Goal: Task Accomplishment & Management: Use online tool/utility

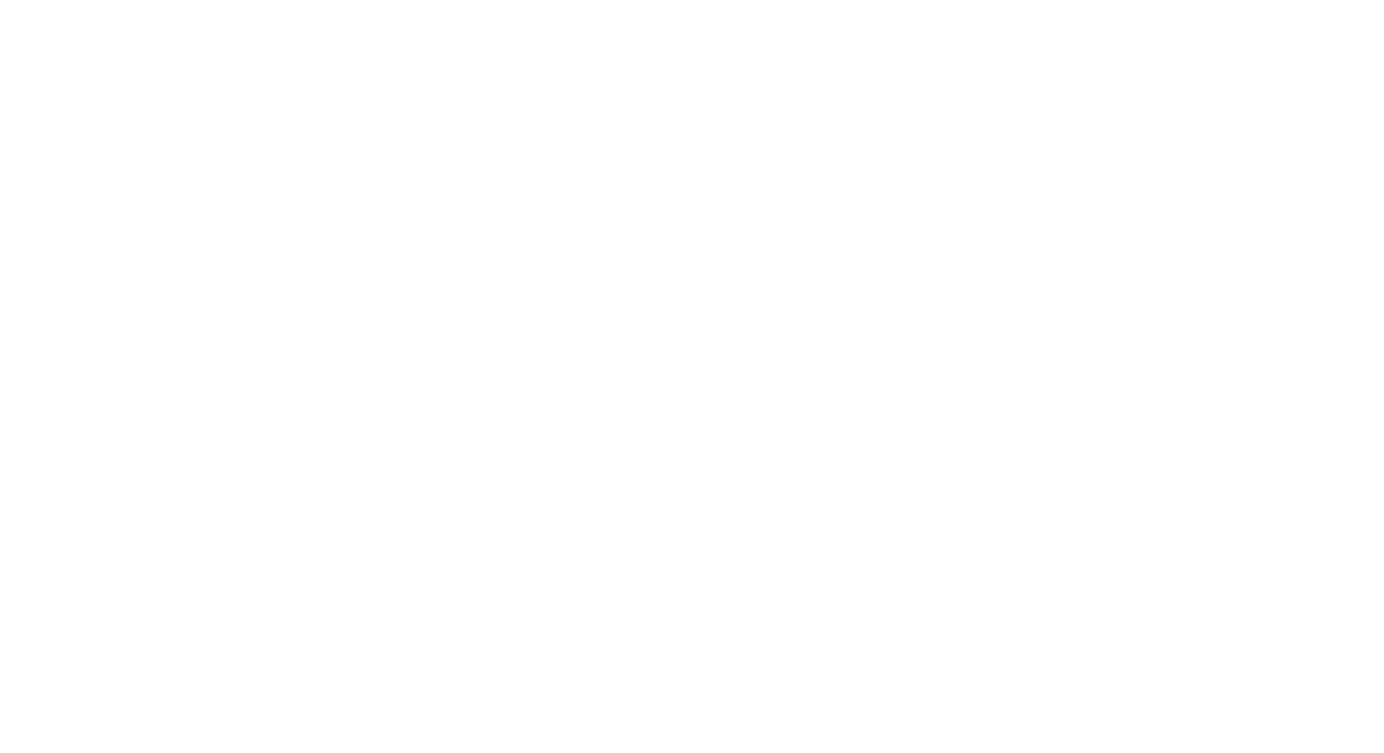
type input "[EMAIL_ADDRESS][DOMAIN_NAME]"
click at [0, 0] on input "Sign In" at bounding box center [0, 0] width 0 height 0
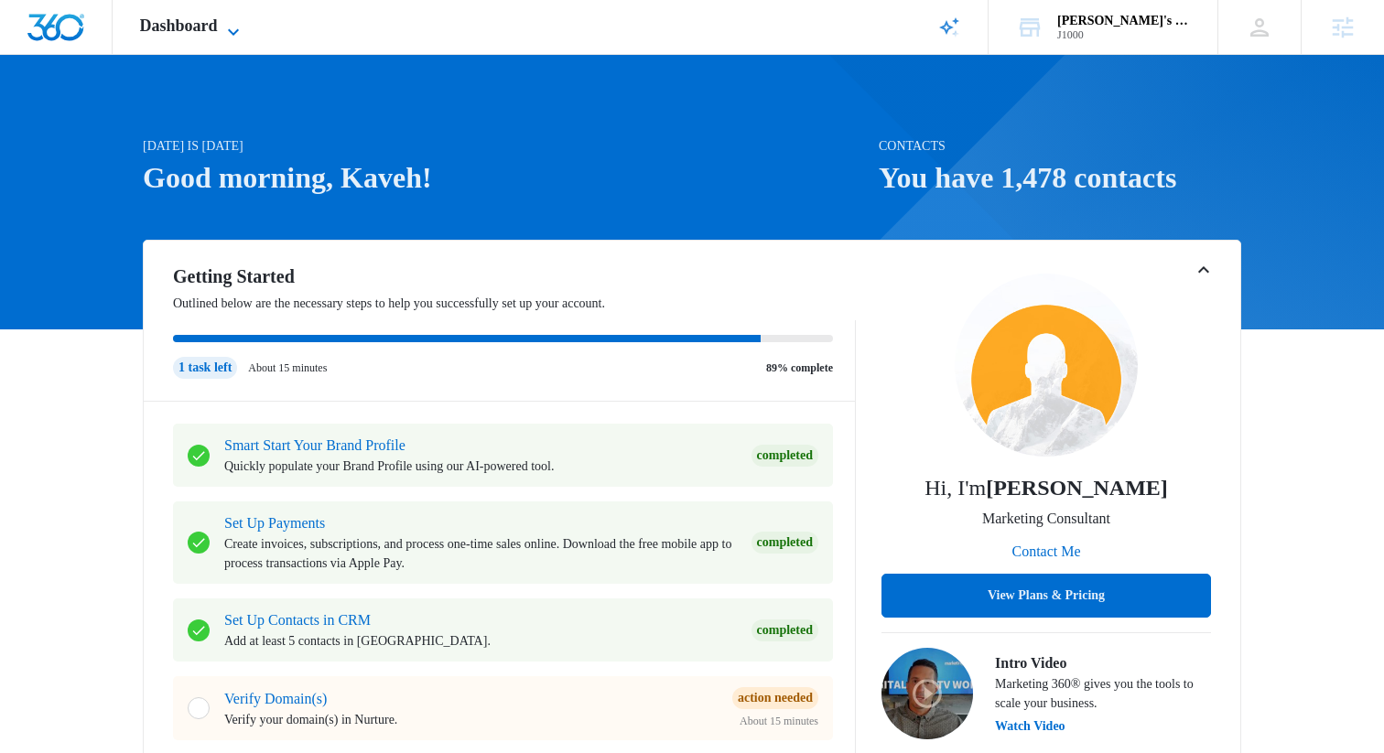
click at [217, 29] on span "Dashboard" at bounding box center [179, 25] width 78 height 19
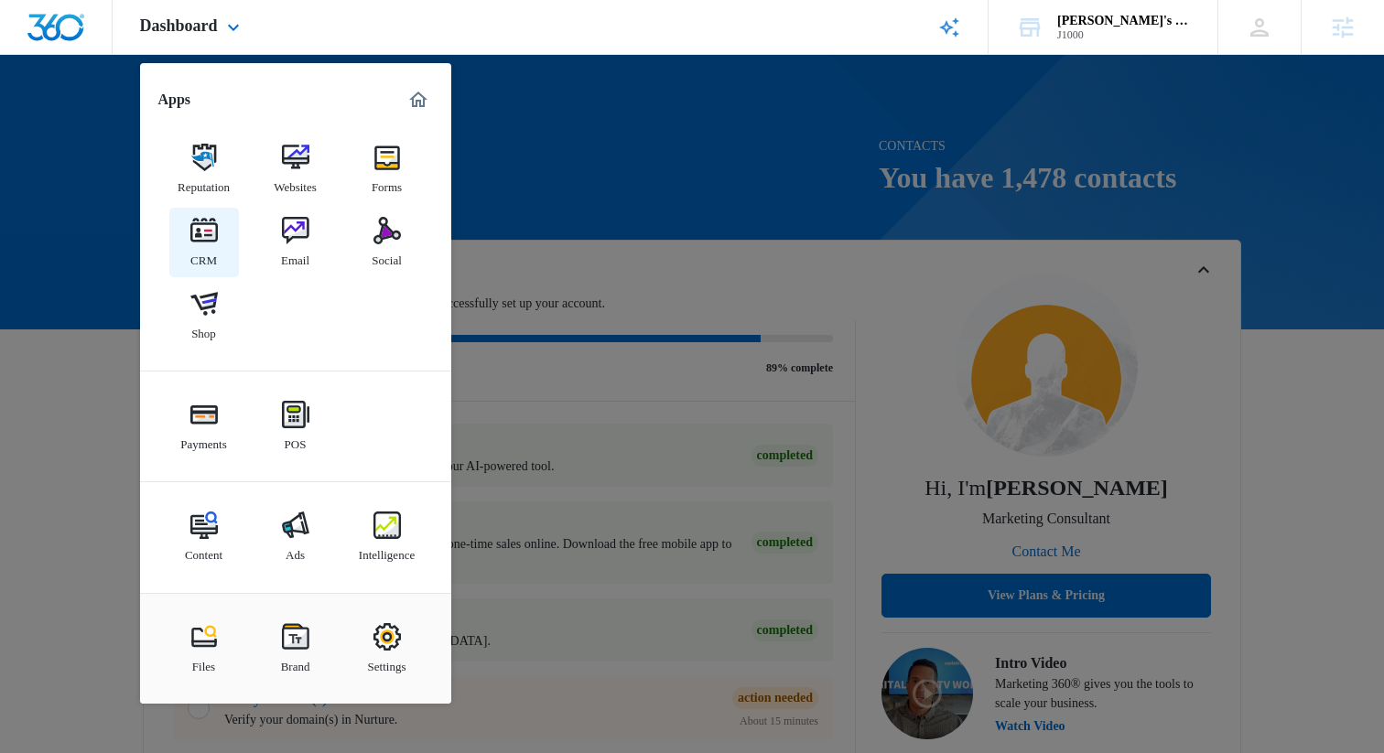
click at [222, 238] on link "CRM" at bounding box center [204, 243] width 70 height 70
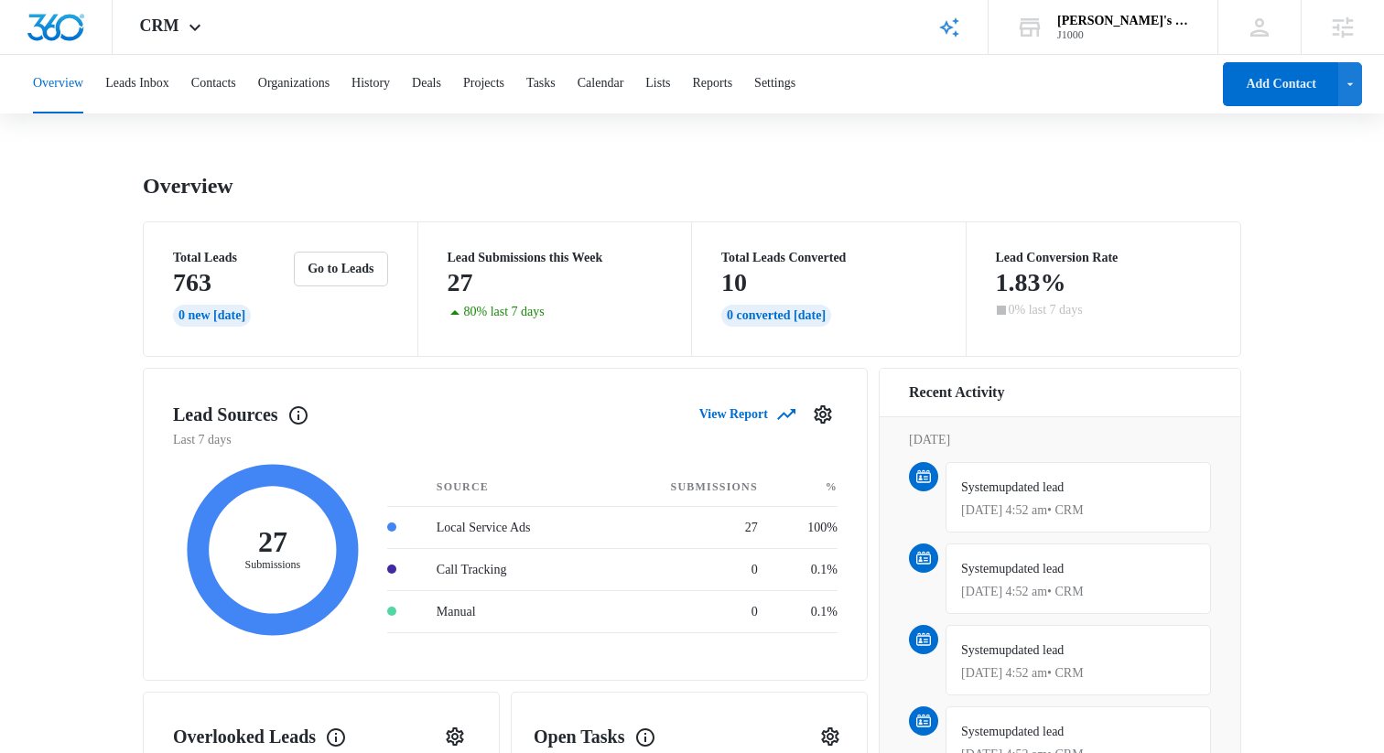
click at [189, 89] on div "Overview Leads Inbox Contacts Organizations History Deals Projects Tasks Calend…" at bounding box center [616, 84] width 1188 height 59
click at [165, 77] on button "Leads Inbox" at bounding box center [137, 84] width 64 height 59
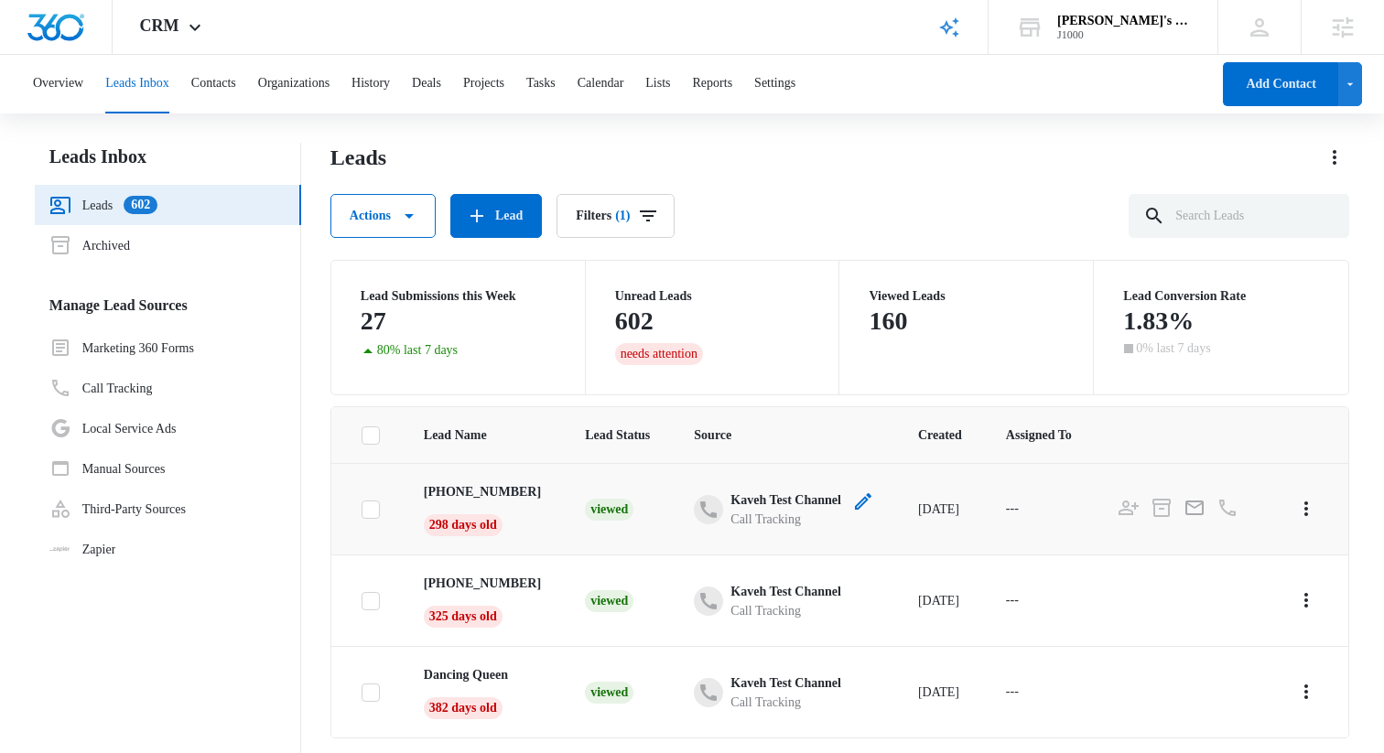
click at [874, 492] on icon "- - Select to Edit Field" at bounding box center [863, 502] width 22 height 22
click at [793, 462] on button "Cancel" at bounding box center [771, 457] width 60 height 35
click at [984, 476] on td "[DATE]" at bounding box center [940, 509] width 88 height 92
click at [420, 212] on icon "button" at bounding box center [409, 216] width 22 height 22
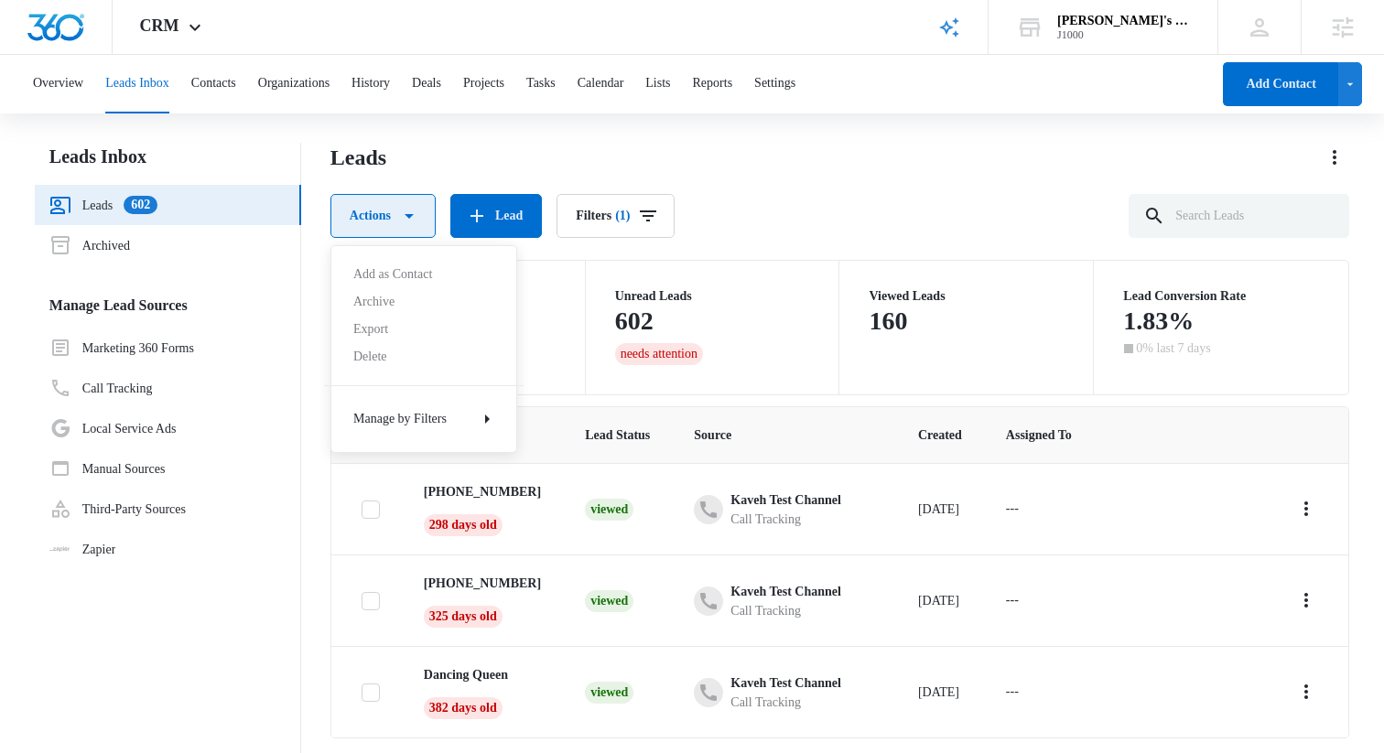
click at [420, 212] on icon "button" at bounding box center [409, 216] width 22 height 22
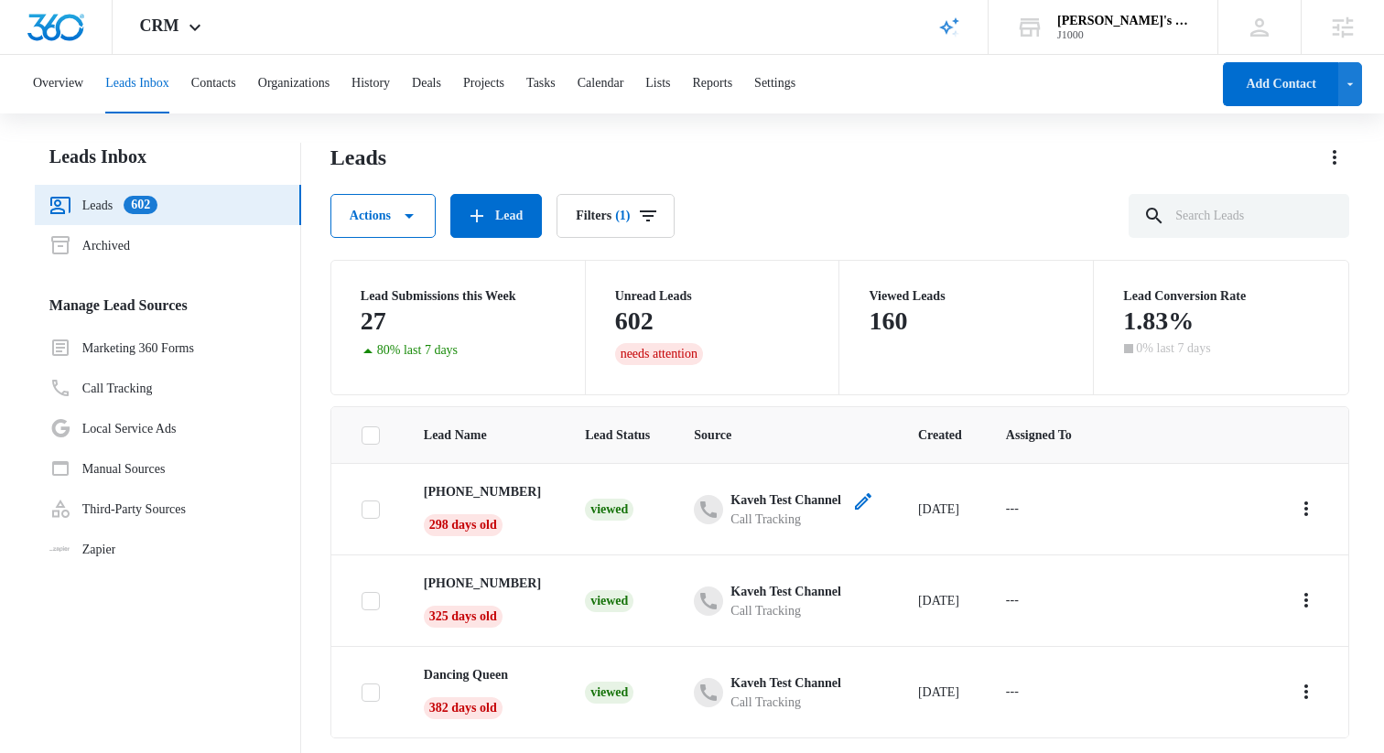
click at [796, 510] on div "Call Tracking" at bounding box center [785, 519] width 111 height 19
click at [633, 502] on div "Viewed" at bounding box center [609, 510] width 49 height 22
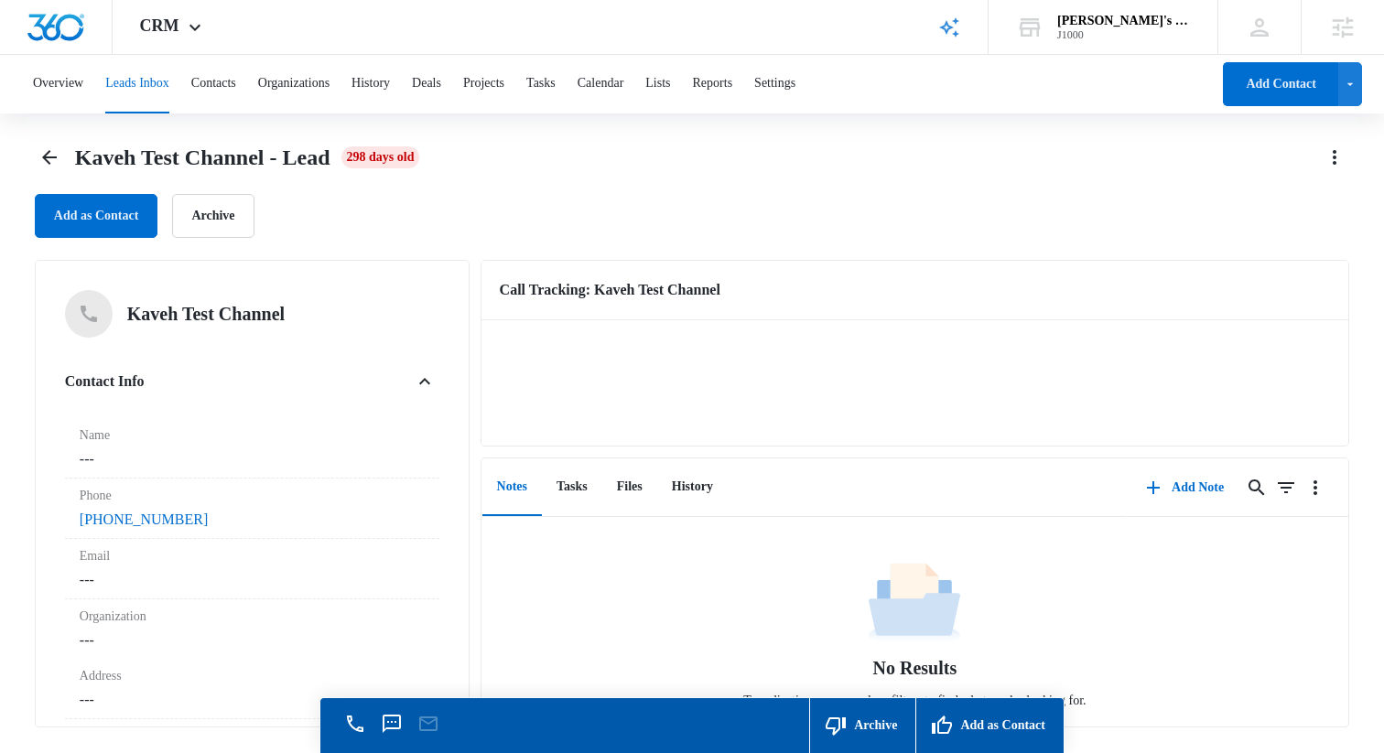
scroll to position [12, 0]
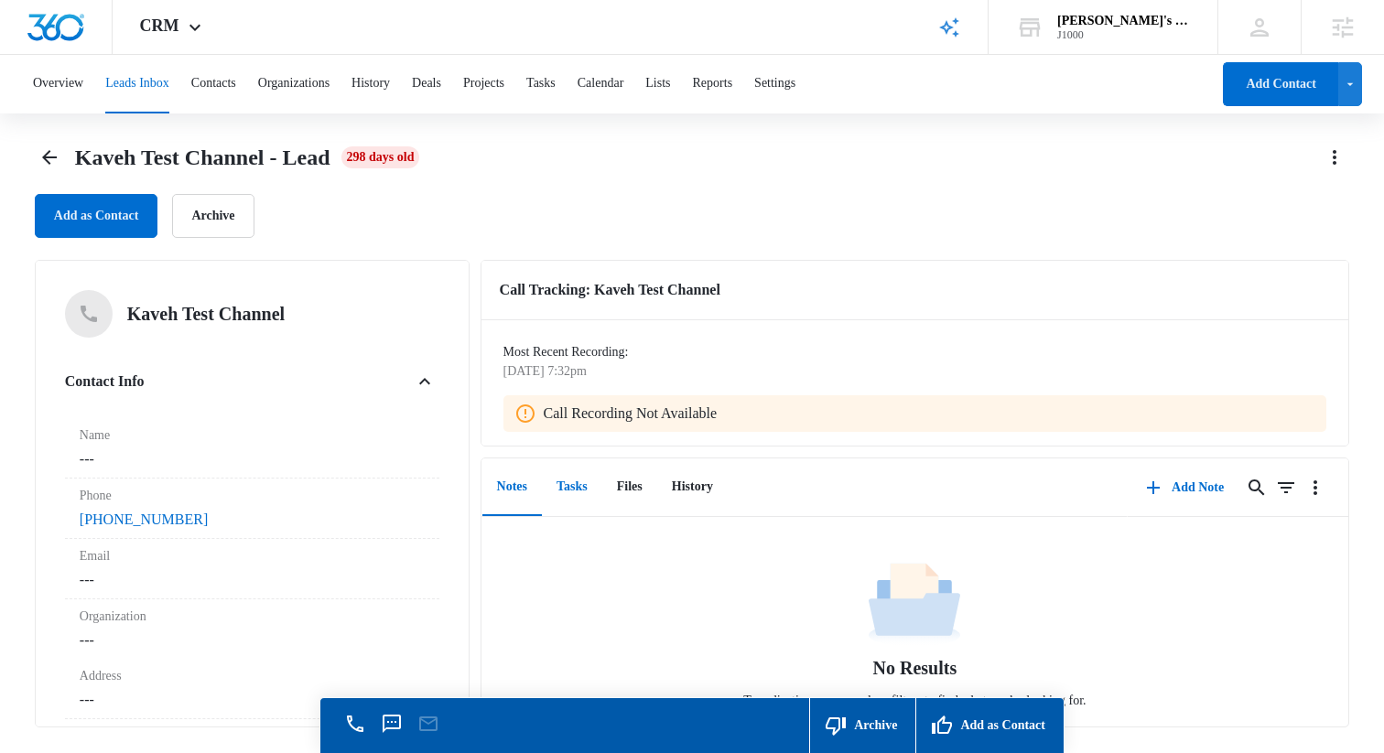
click at [578, 495] on button "Tasks" at bounding box center [572, 488] width 60 height 57
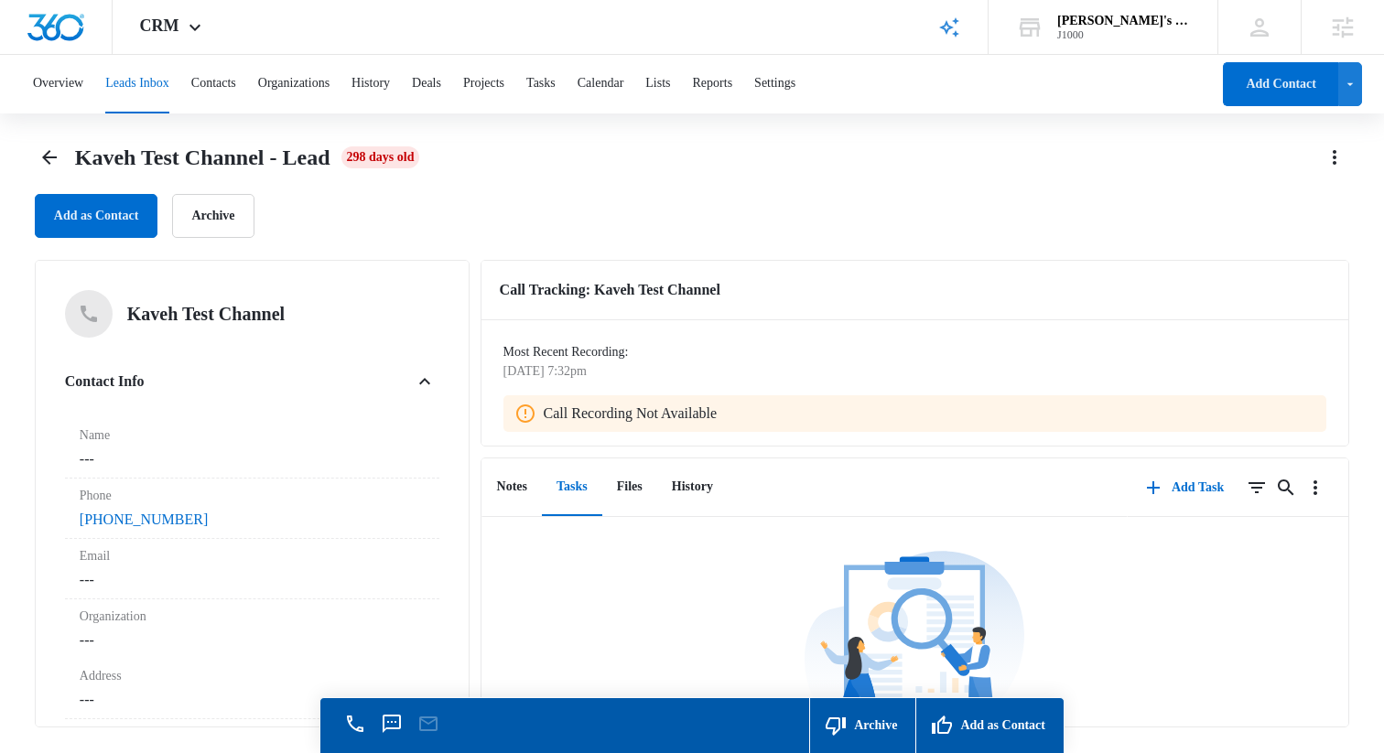
click at [1136, 628] on div "There Are No Tasks For This Contact Yet Begin adding Tasks here and keep a runn…" at bounding box center [916, 716] width 868 height 340
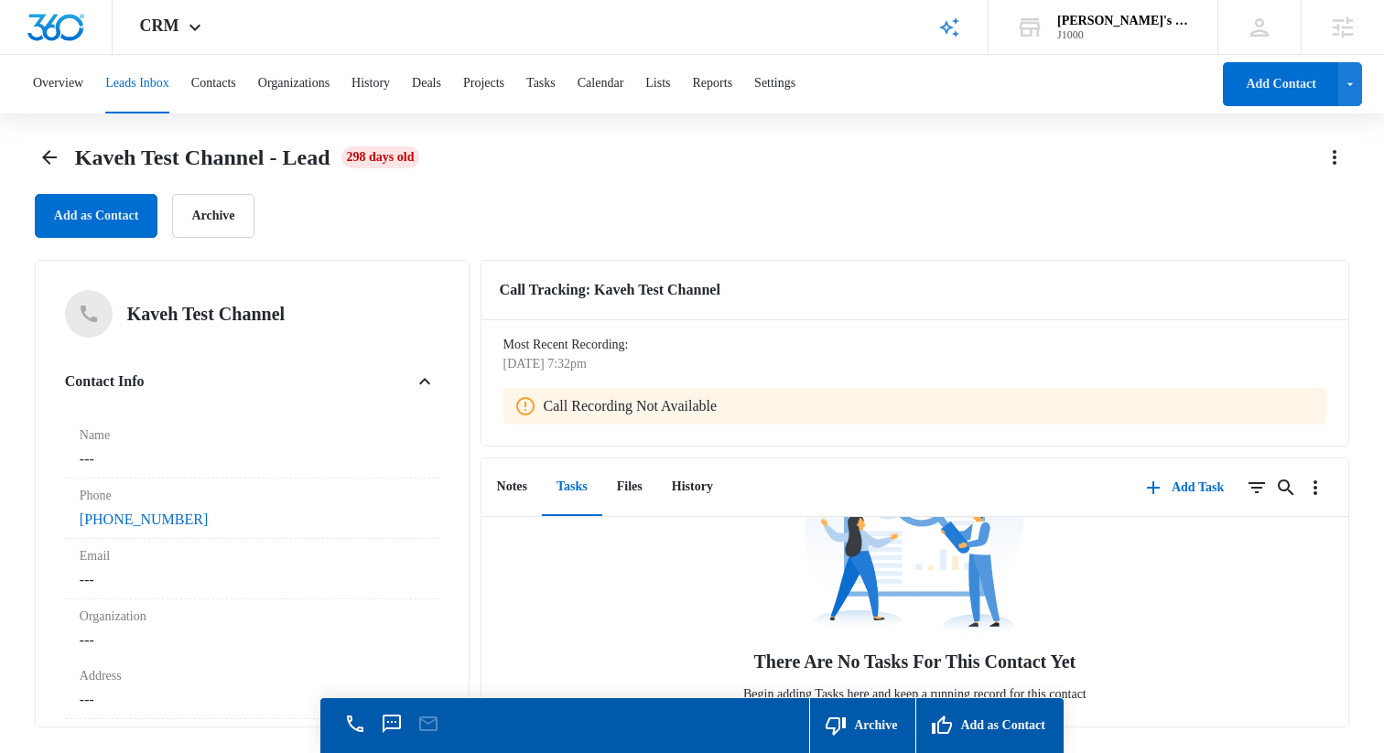
scroll to position [2, 0]
click at [1199, 486] on button "Add Task" at bounding box center [1185, 488] width 114 height 44
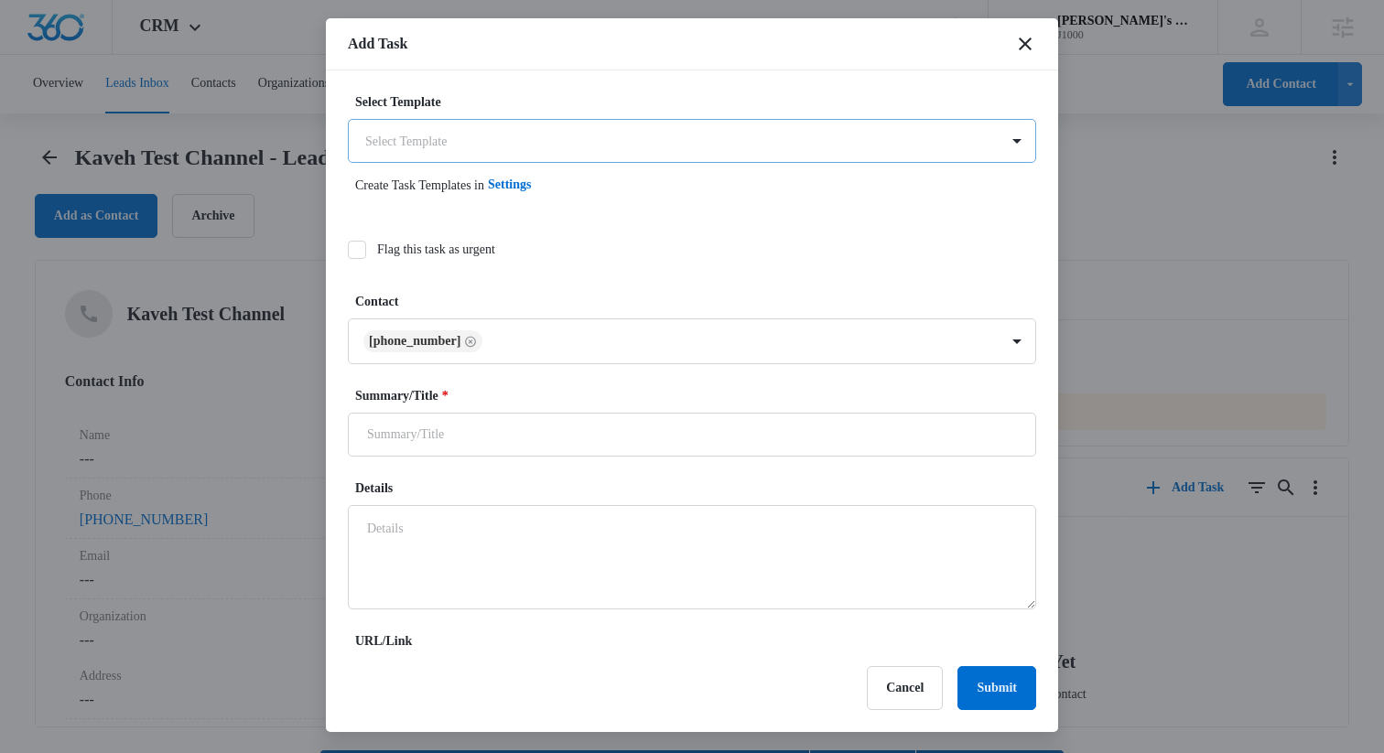
click at [734, 139] on body "CRM Apps Reputation Websites Forms CRM Email Social Shop Payments POS Content A…" at bounding box center [692, 403] width 1384 height 806
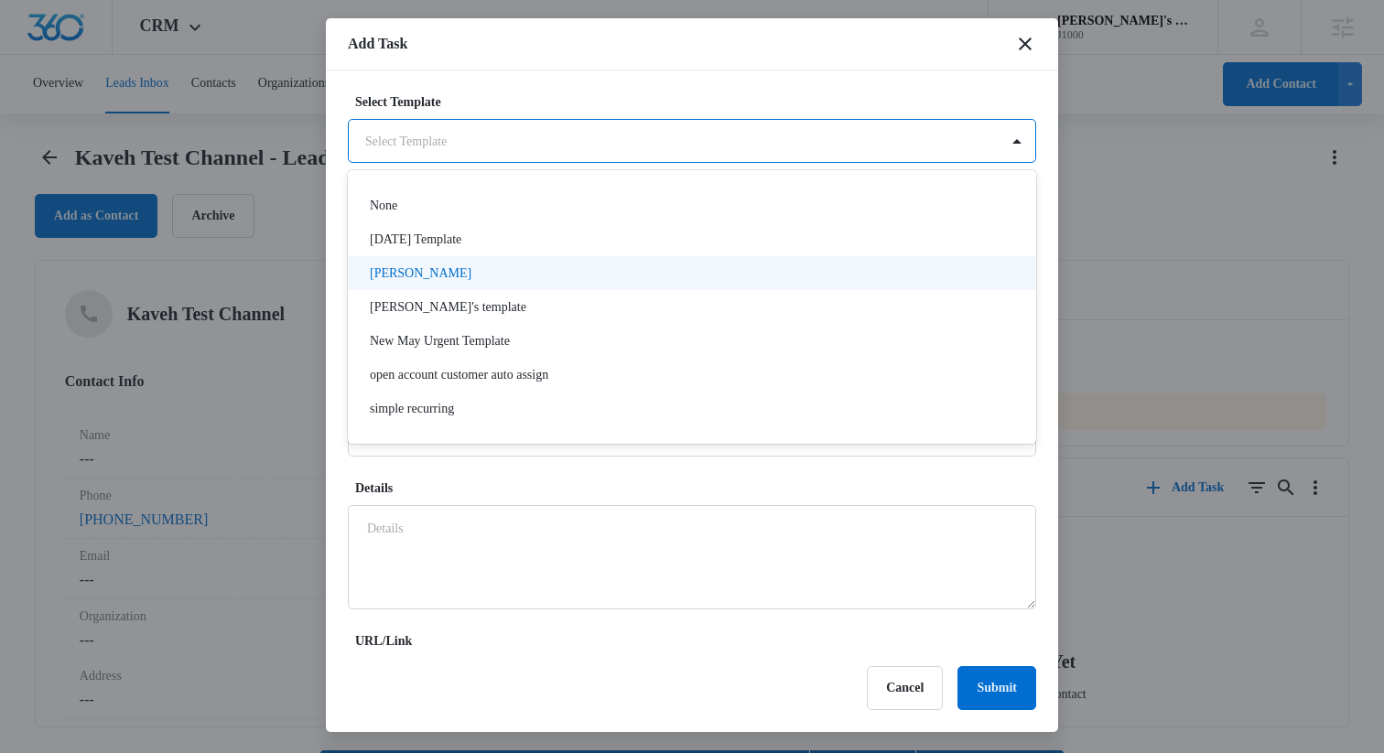
click at [675, 271] on div "[PERSON_NAME]" at bounding box center [690, 273] width 641 height 19
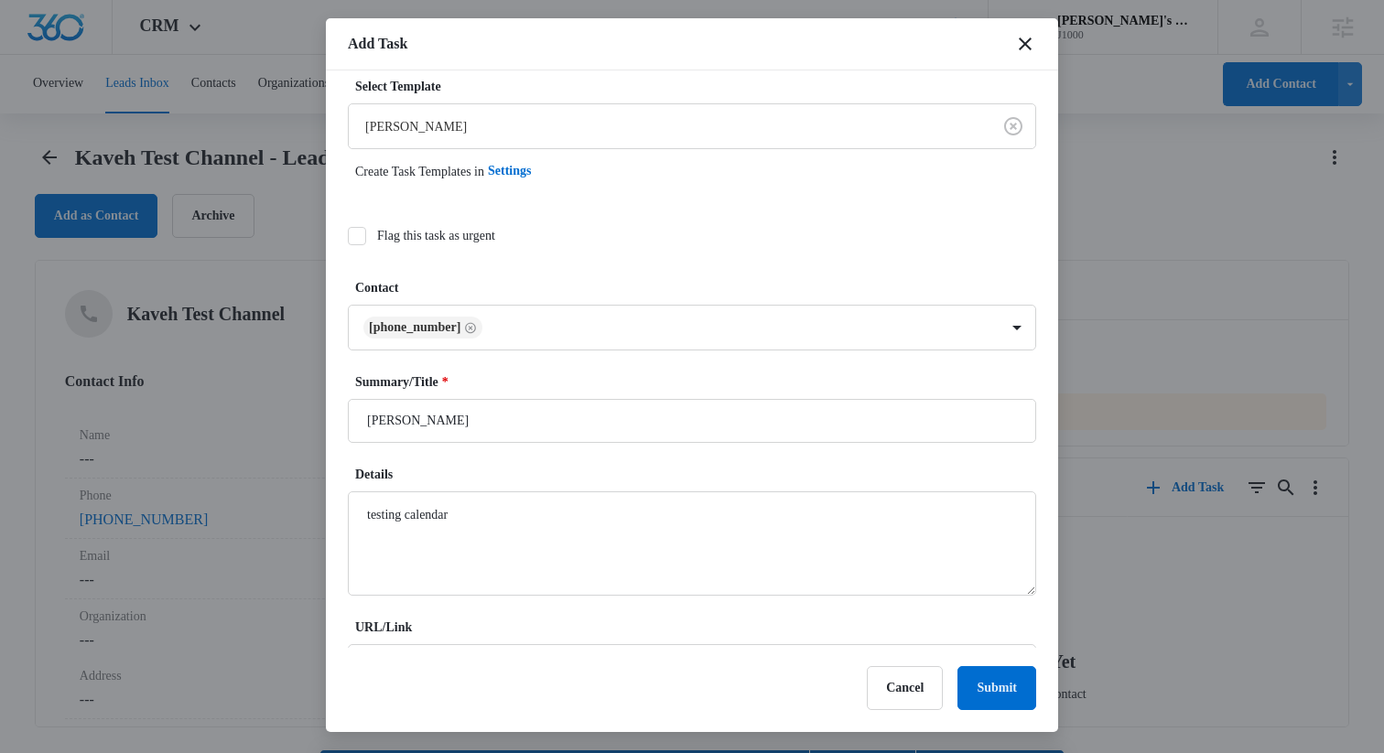
scroll to position [14, 0]
click at [879, 704] on button "Cancel" at bounding box center [905, 688] width 76 height 44
